Goal: Navigation & Orientation: Understand site structure

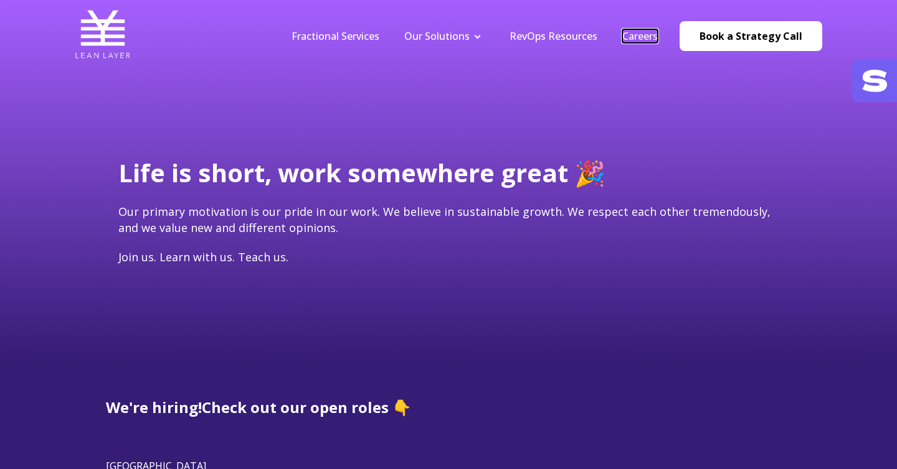
click at [636, 35] on link "Careers" at bounding box center [639, 36] width 35 height 14
click at [631, 37] on link "Careers" at bounding box center [639, 36] width 35 height 14
click at [557, 36] on link "RevOps Resources" at bounding box center [553, 36] width 88 height 14
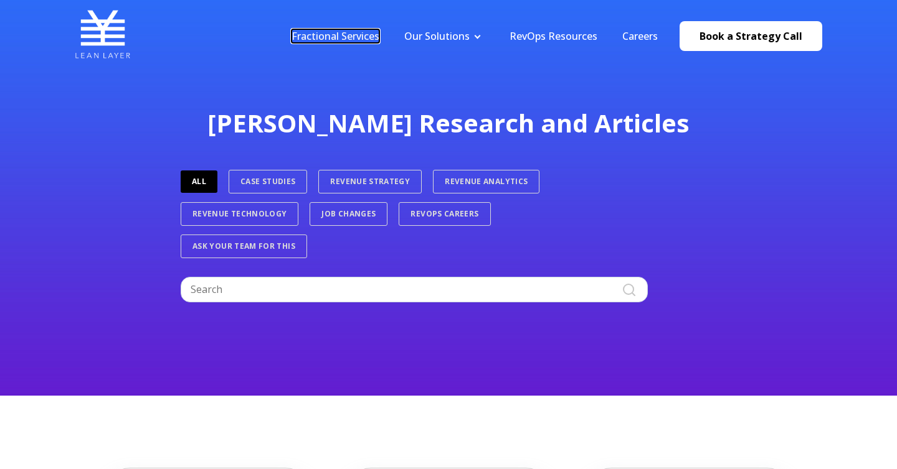
click at [355, 35] on link "Fractional Services" at bounding box center [335, 36] width 88 height 14
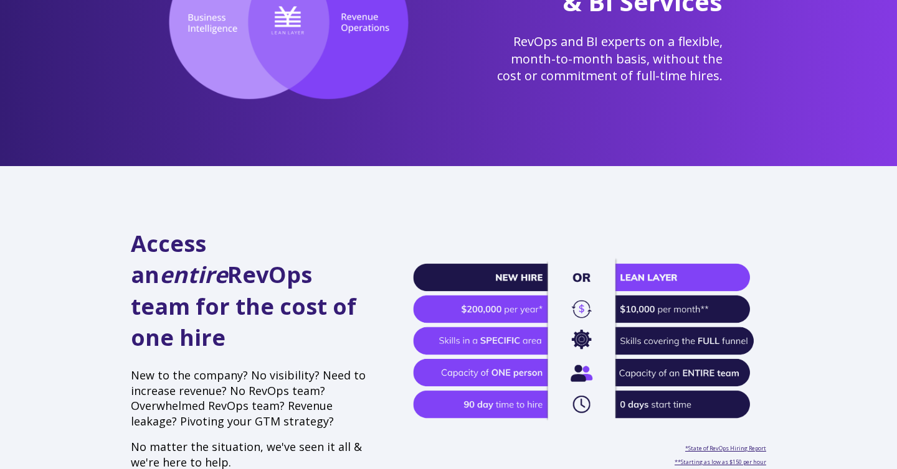
scroll to position [200, 0]
